Goal: Information Seeking & Learning: Find specific fact

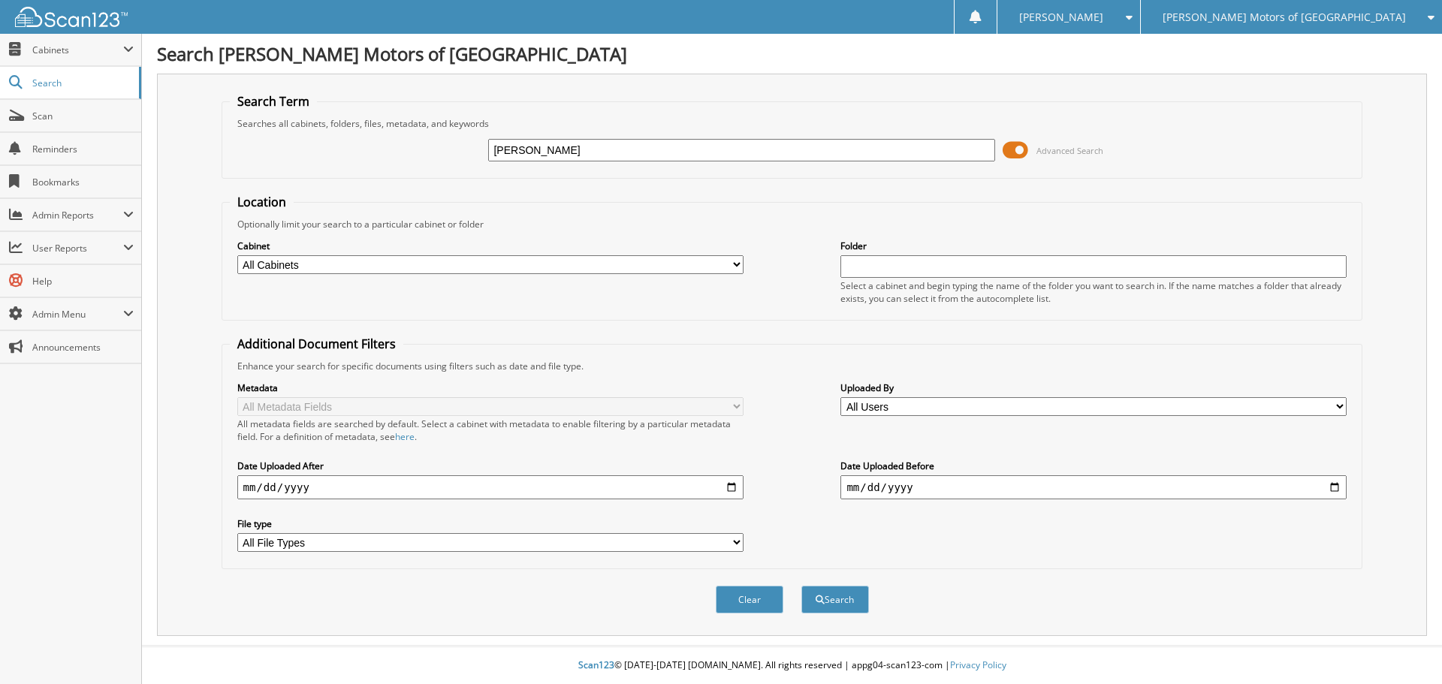
type input "[PERSON_NAME]"
click at [801, 586] on button "Search" at bounding box center [835, 600] width 68 height 28
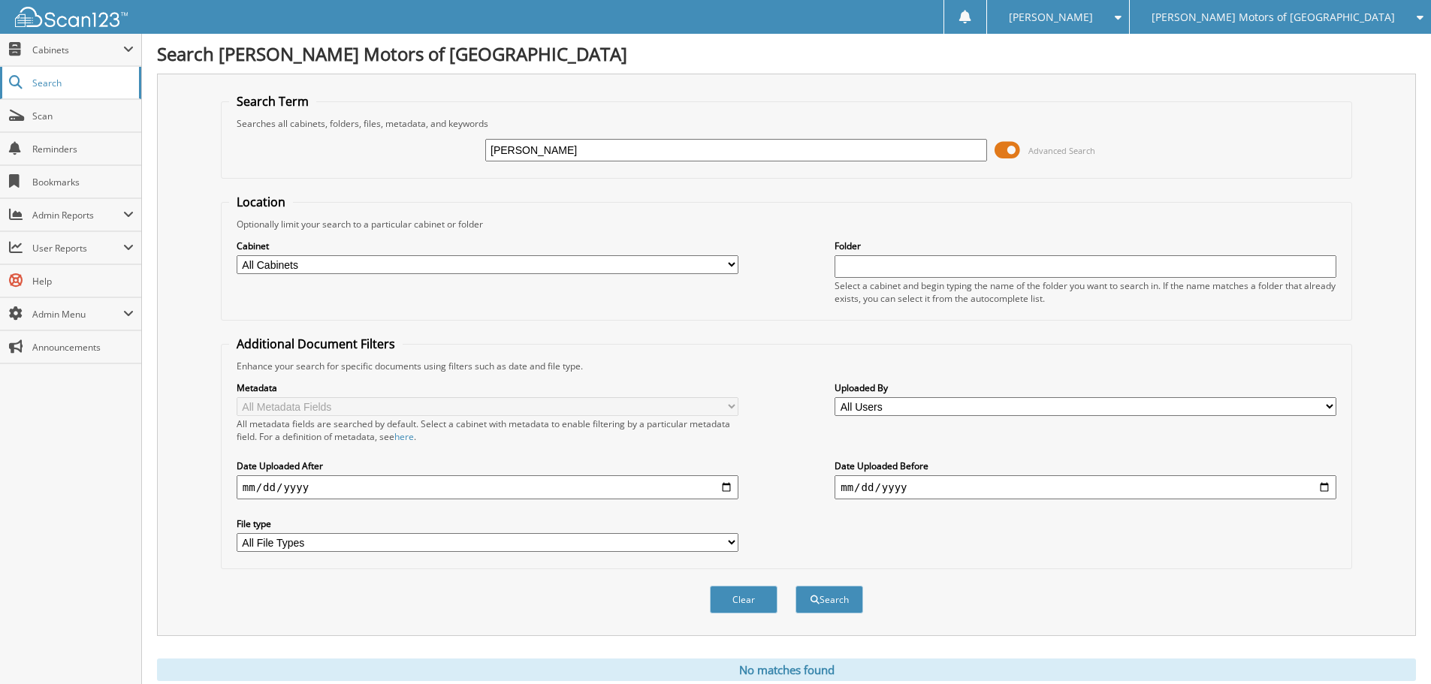
click at [30, 80] on link "Search" at bounding box center [70, 83] width 141 height 32
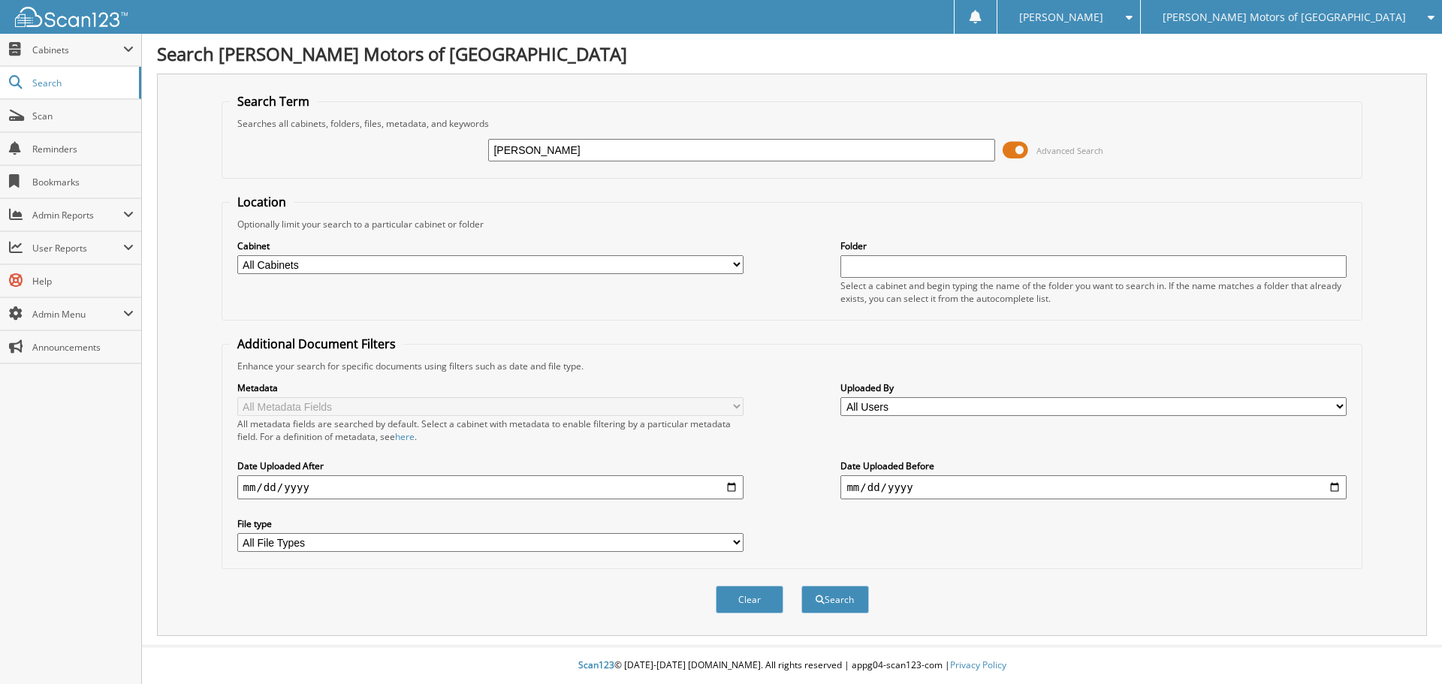
type input "[PERSON_NAME]"
click at [801, 586] on button "Search" at bounding box center [835, 600] width 68 height 28
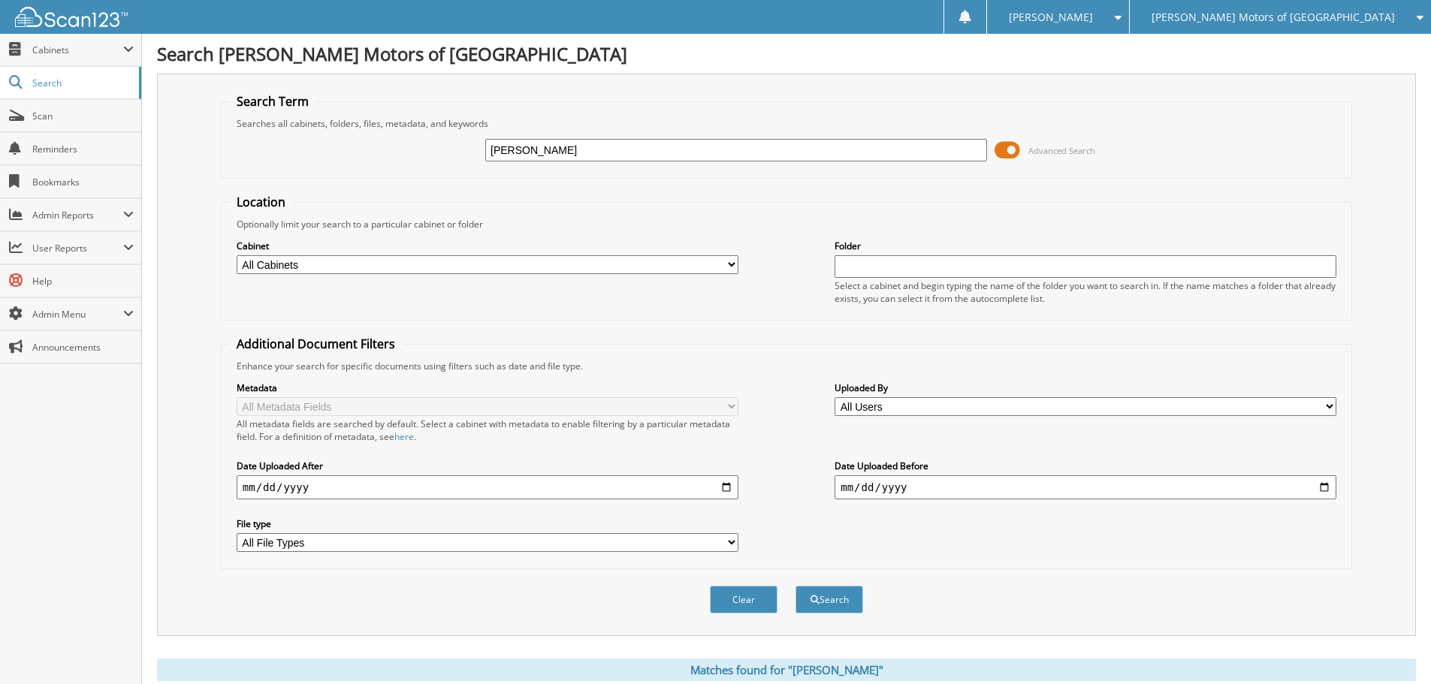
drag, startPoint x: 399, startPoint y: 152, endPoint x: 299, endPoint y: 146, distance: 100.1
click at [299, 146] on div "Stanek Advanced Search" at bounding box center [786, 150] width 1115 height 41
type input "[PERSON_NAME]"
click at [795, 586] on button "Search" at bounding box center [829, 600] width 68 height 28
